Goal: Transaction & Acquisition: Purchase product/service

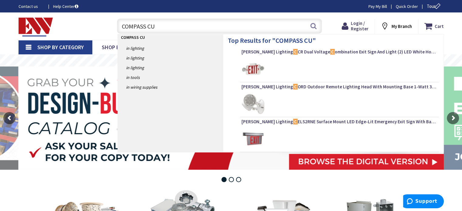
type input "COMPASS CU2"
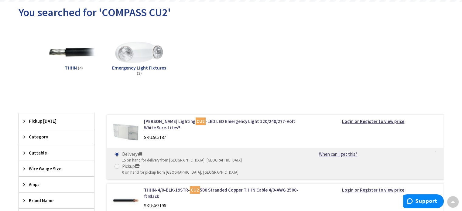
scroll to position [61, 0]
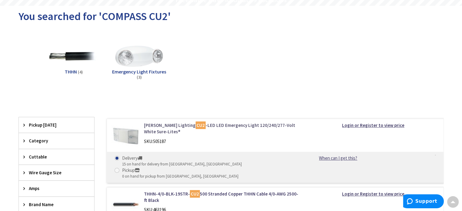
click at [203, 124] on link "Cooper Lighting CU2 -LED LED Emergency Light 120/240/277-Volt White Sure-Lites®" at bounding box center [221, 128] width 155 height 13
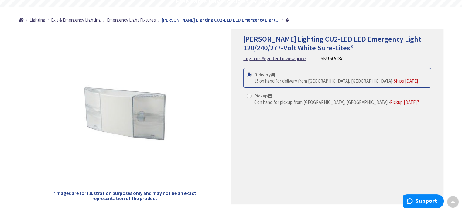
scroll to position [61, 0]
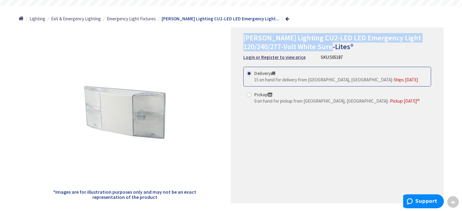
drag, startPoint x: 354, startPoint y: 45, endPoint x: 244, endPoint y: 42, distance: 110.0
click at [244, 42] on h1 "[PERSON_NAME] Lighting CU2-LED LED Emergency Light 120/240/277-Volt White Sure-…" at bounding box center [337, 43] width 188 height 18
copy span "[PERSON_NAME] Lighting CU2-LED LED Emergency Light 120/240/277-Volt White Sure-…"
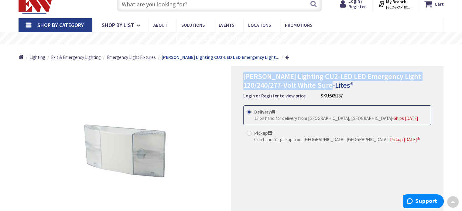
scroll to position [0, 0]
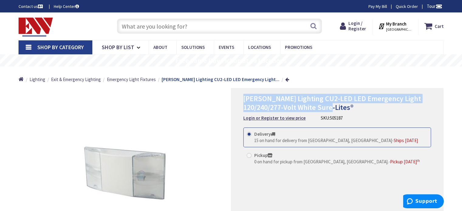
copy span "[PERSON_NAME] Lighting CU2-LED LED Emergency Light 120/240/277-Volt White Sure-…"
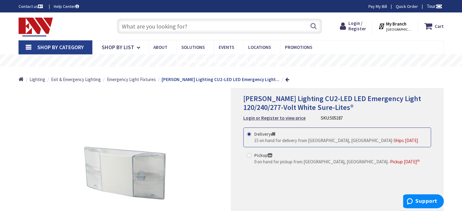
click at [193, 24] on input "text" at bounding box center [219, 26] width 205 height 15
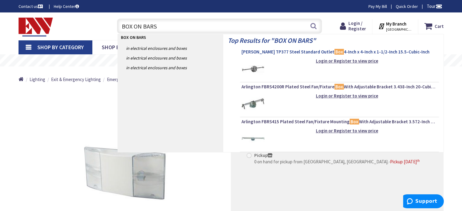
type input "BOX ON BARS"
click at [263, 51] on span "Crouse-Hinds TP377 Steel Standard Outlet Box 4-Inch x 4-Inch x 1-1/2-Inch 15.5-…" at bounding box center [340, 52] width 196 height 6
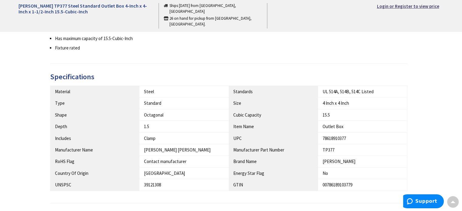
scroll to position [273, 0]
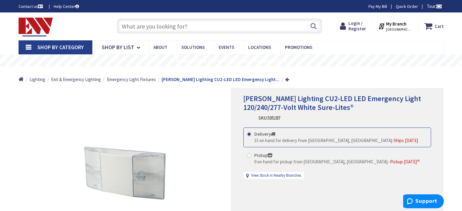
click at [187, 25] on input "text" at bounding box center [219, 26] width 205 height 15
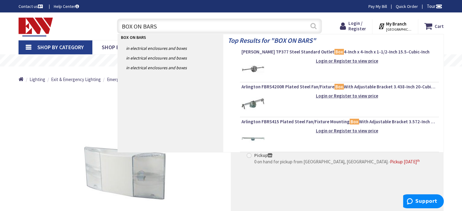
type input "BOX ON BARS"
click at [313, 26] on button "Search" at bounding box center [314, 26] width 8 height 14
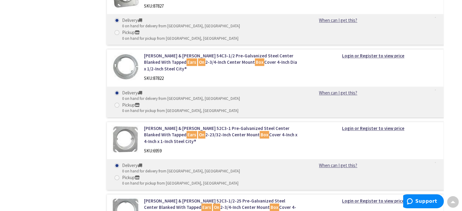
scroll to position [729, 0]
